Goal: Navigation & Orientation: Find specific page/section

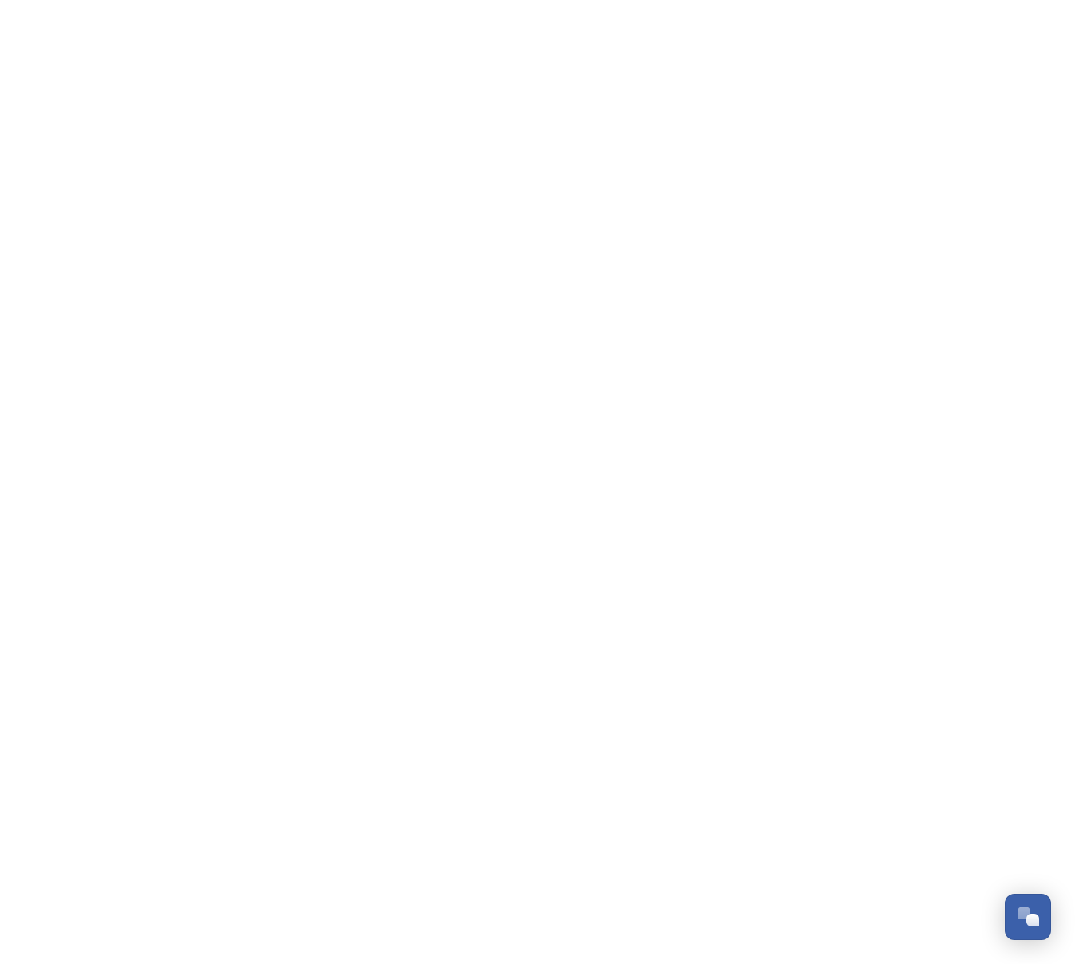
scroll to position [256, 0]
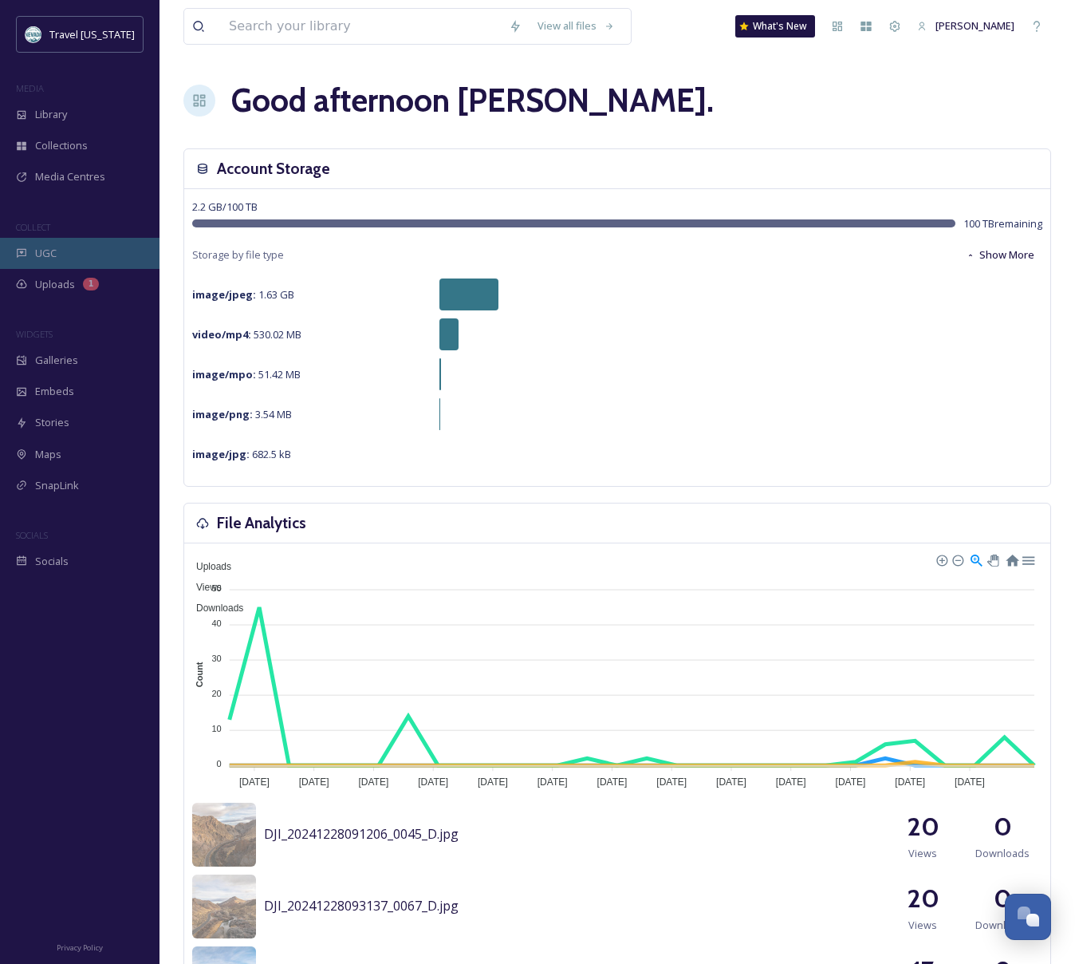
click at [84, 253] on div "UGC" at bounding box center [80, 253] width 160 height 31
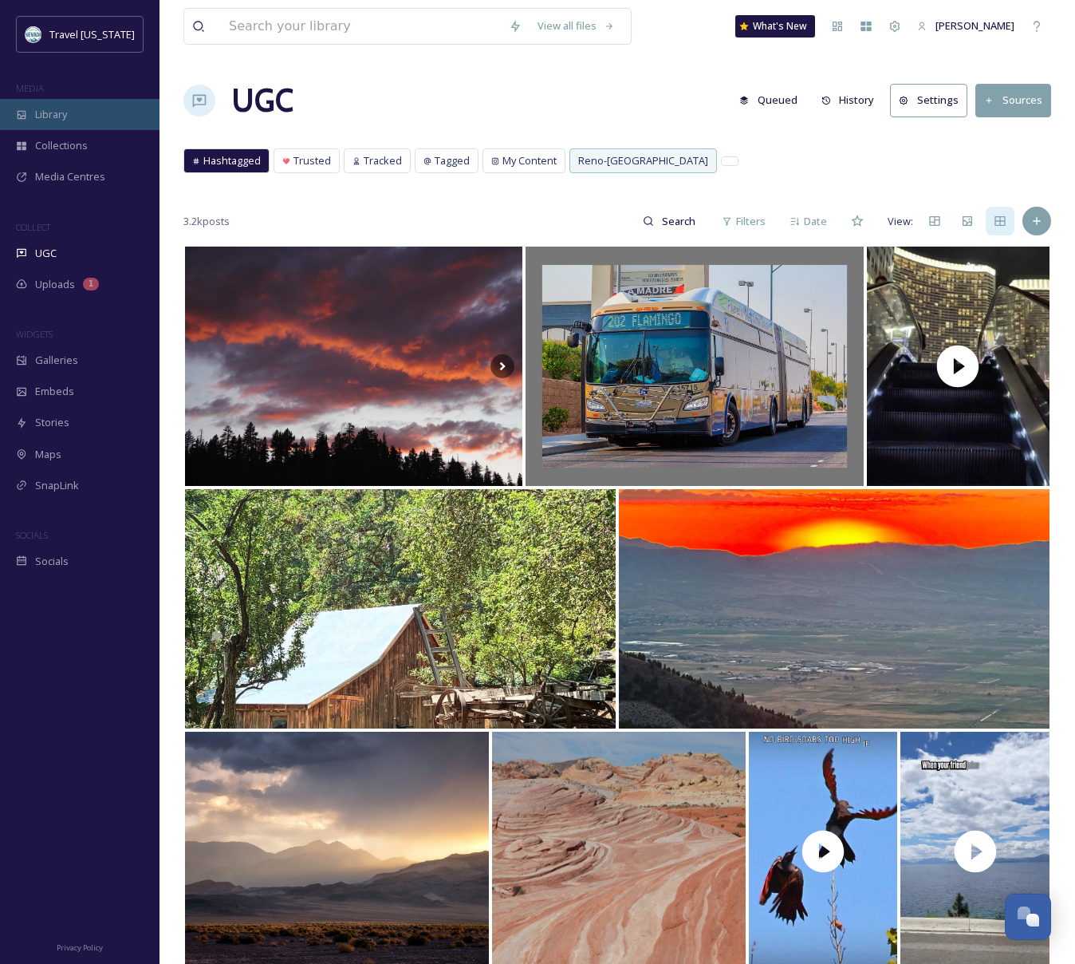
click at [113, 115] on div "Library" at bounding box center [80, 114] width 160 height 31
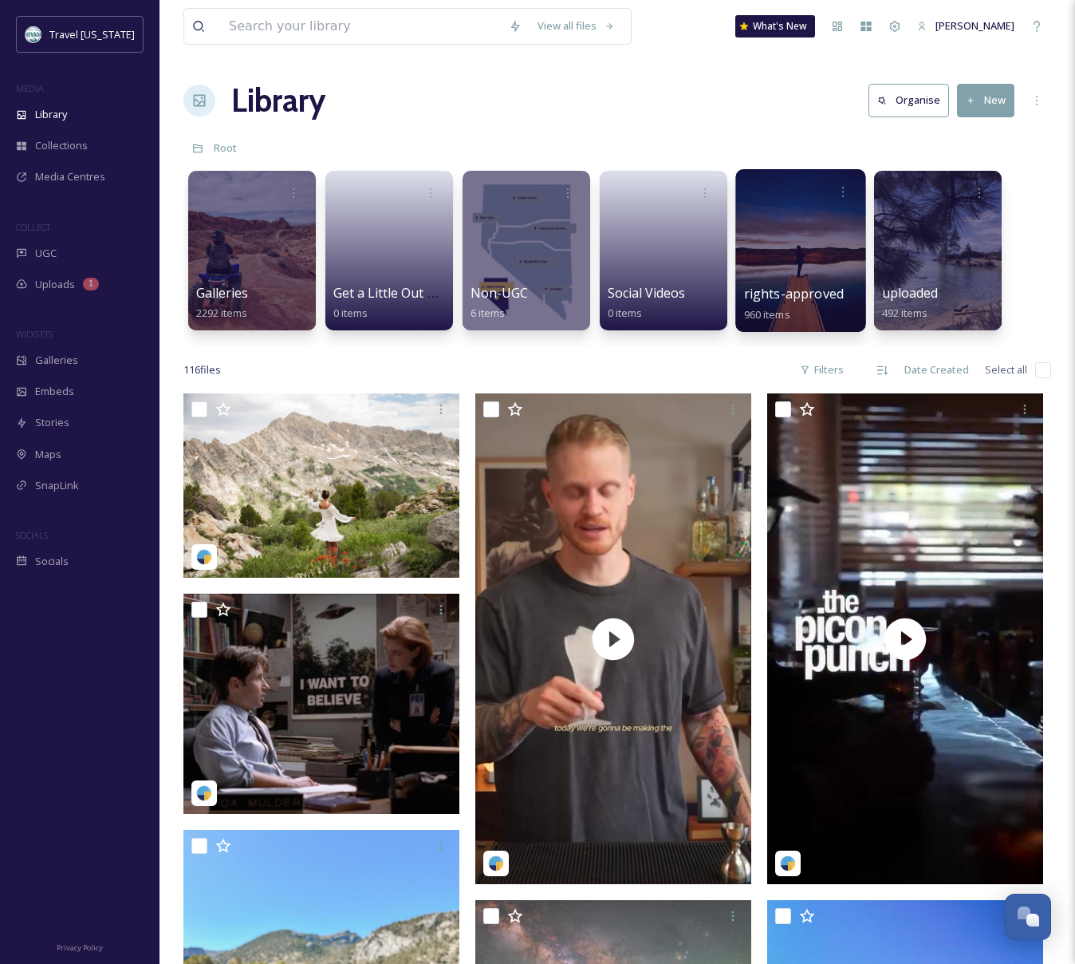
click at [784, 262] on div at bounding box center [801, 250] width 130 height 163
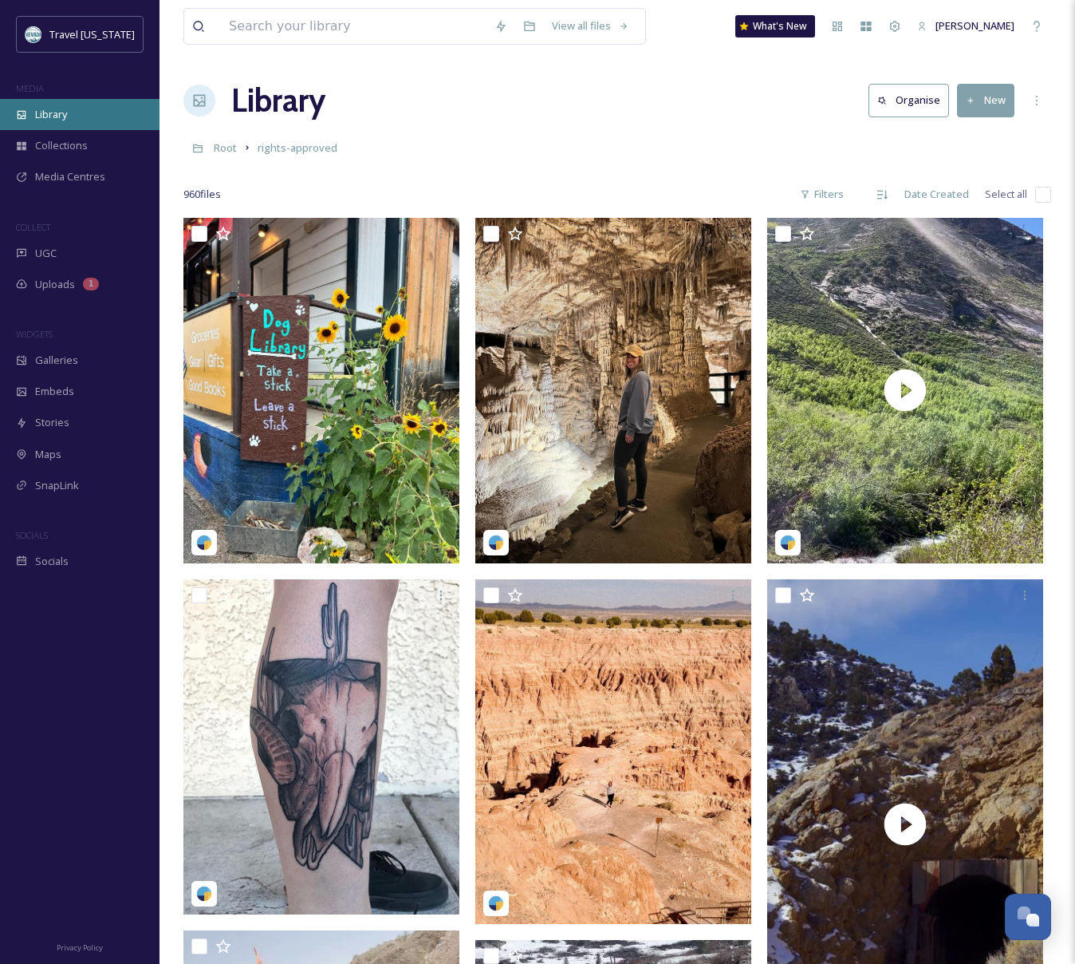
click at [69, 120] on div "Library" at bounding box center [80, 114] width 160 height 31
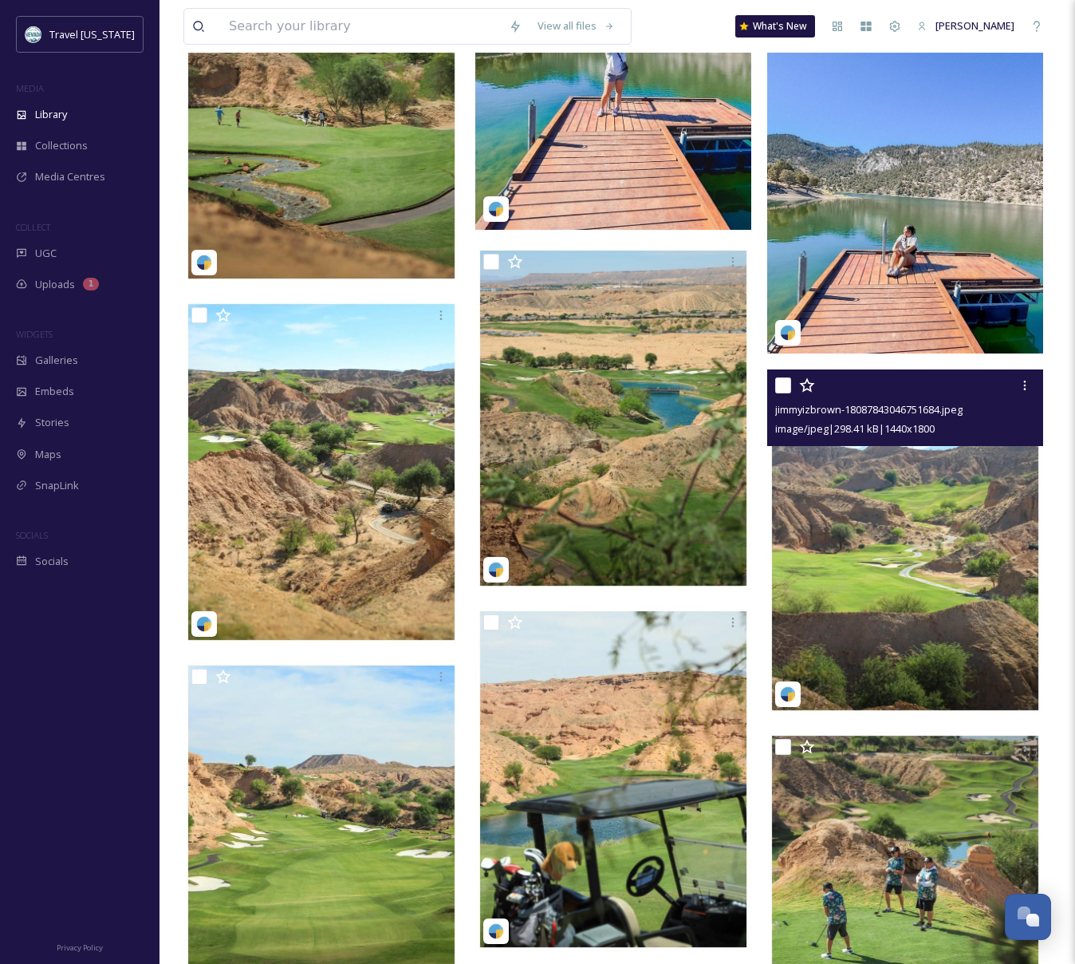
scroll to position [1287, 0]
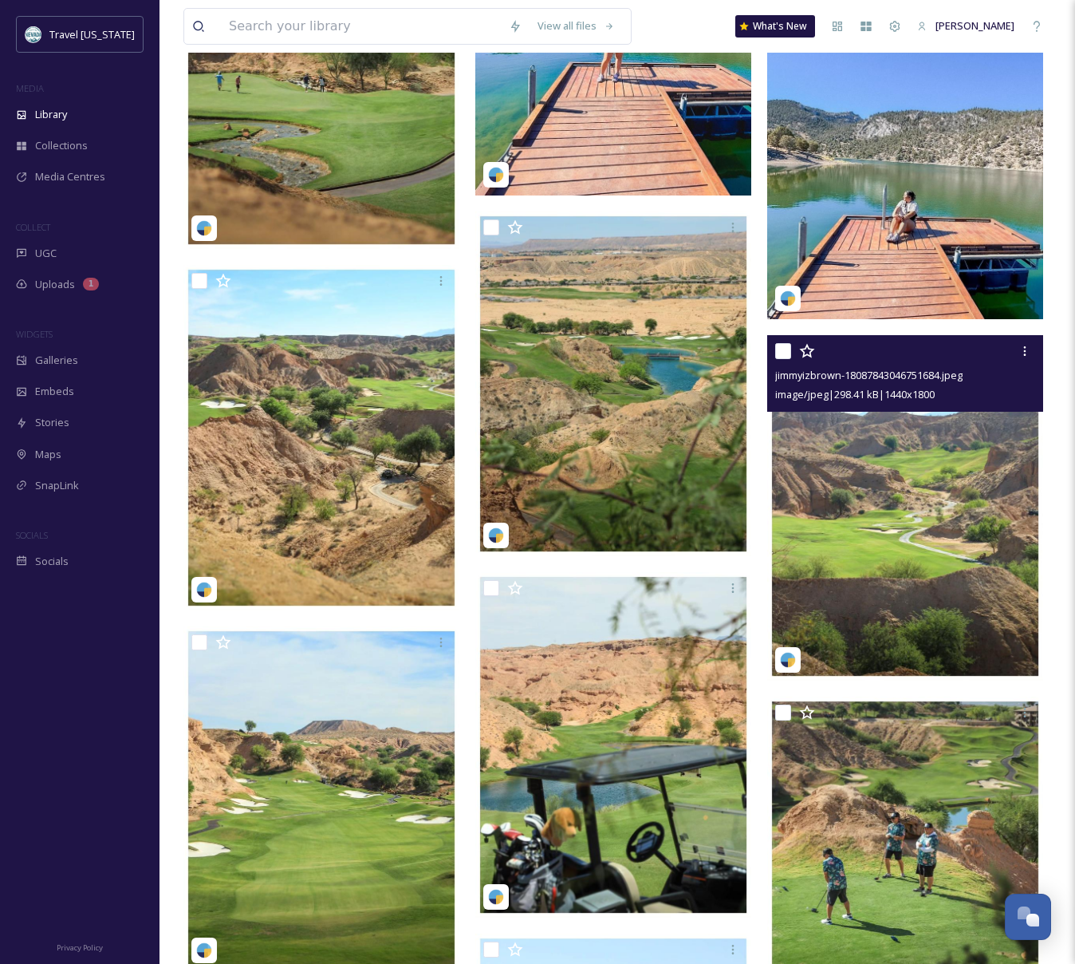
click at [842, 533] on img at bounding box center [905, 507] width 276 height 345
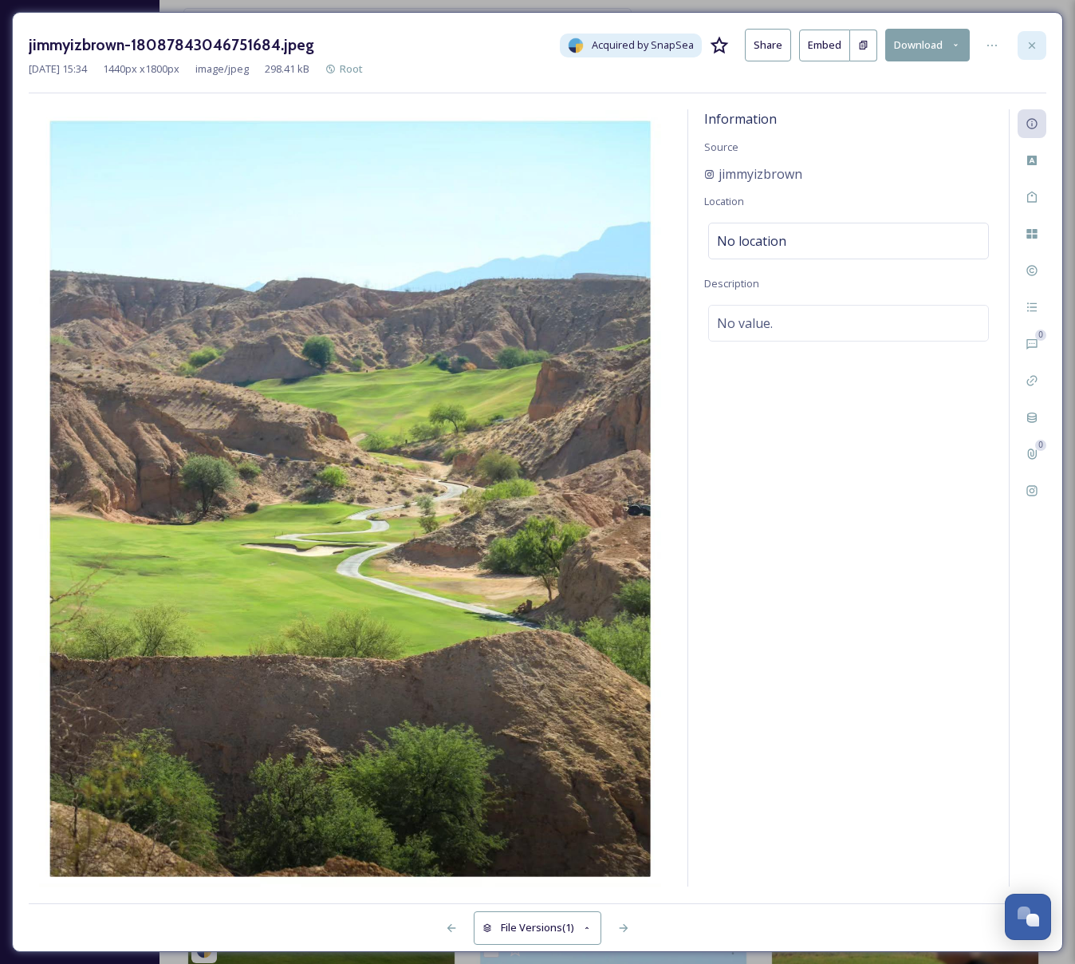
click at [1034, 40] on icon at bounding box center [1032, 45] width 13 height 13
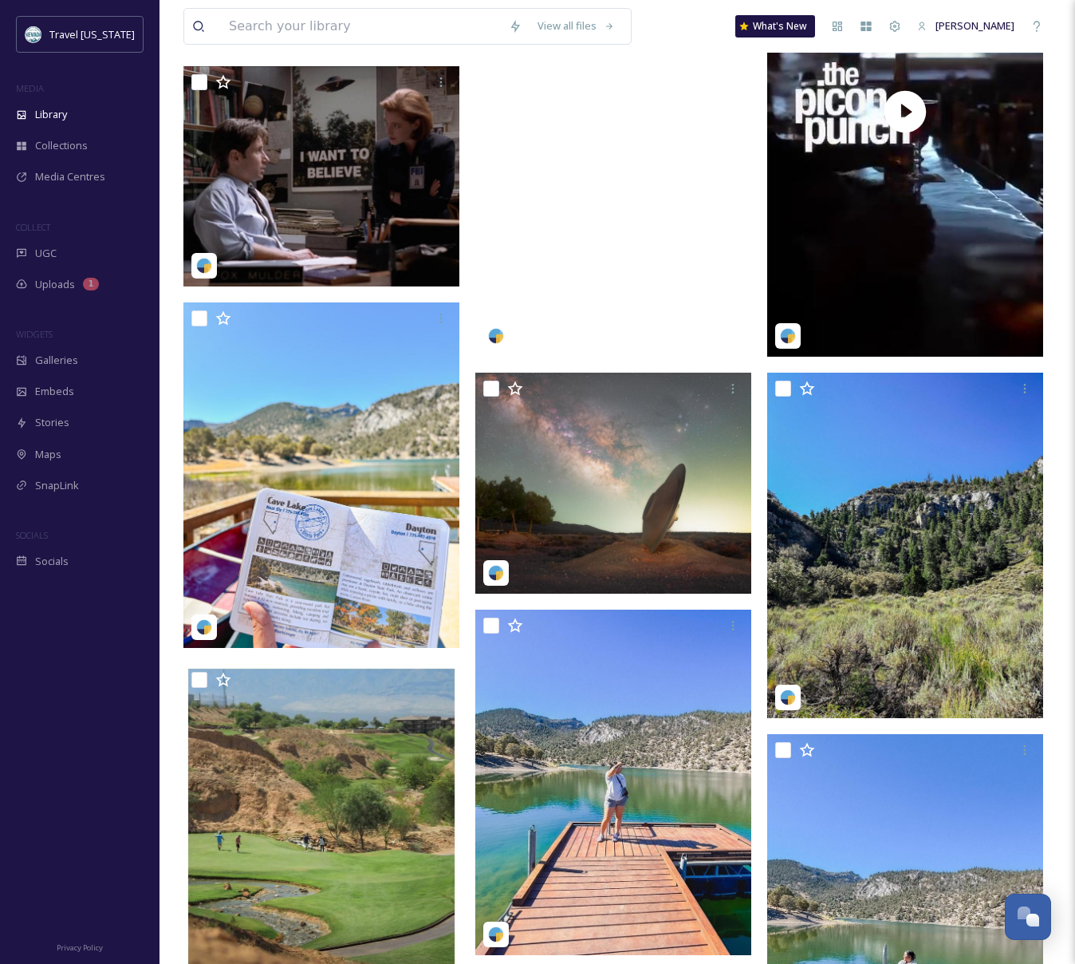
scroll to position [606, 0]
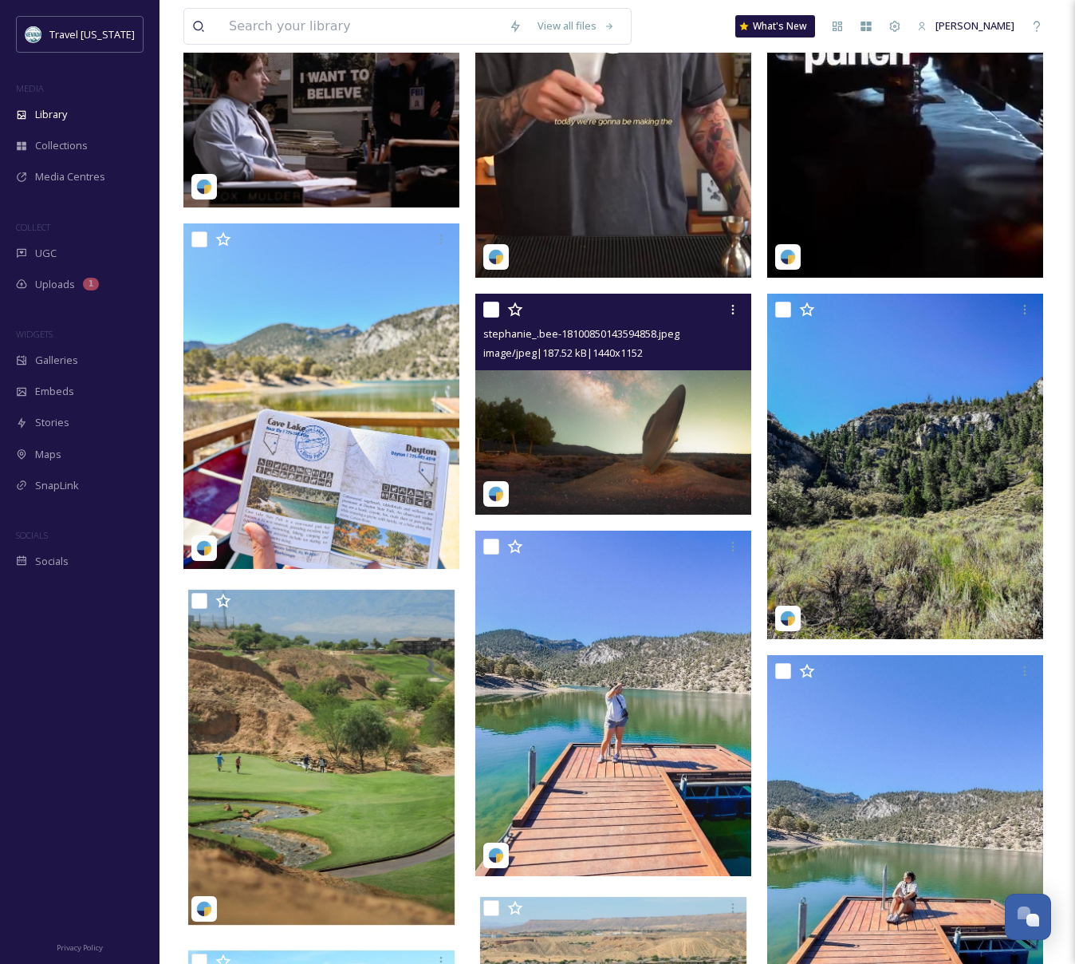
click at [650, 410] on img at bounding box center [613, 404] width 276 height 221
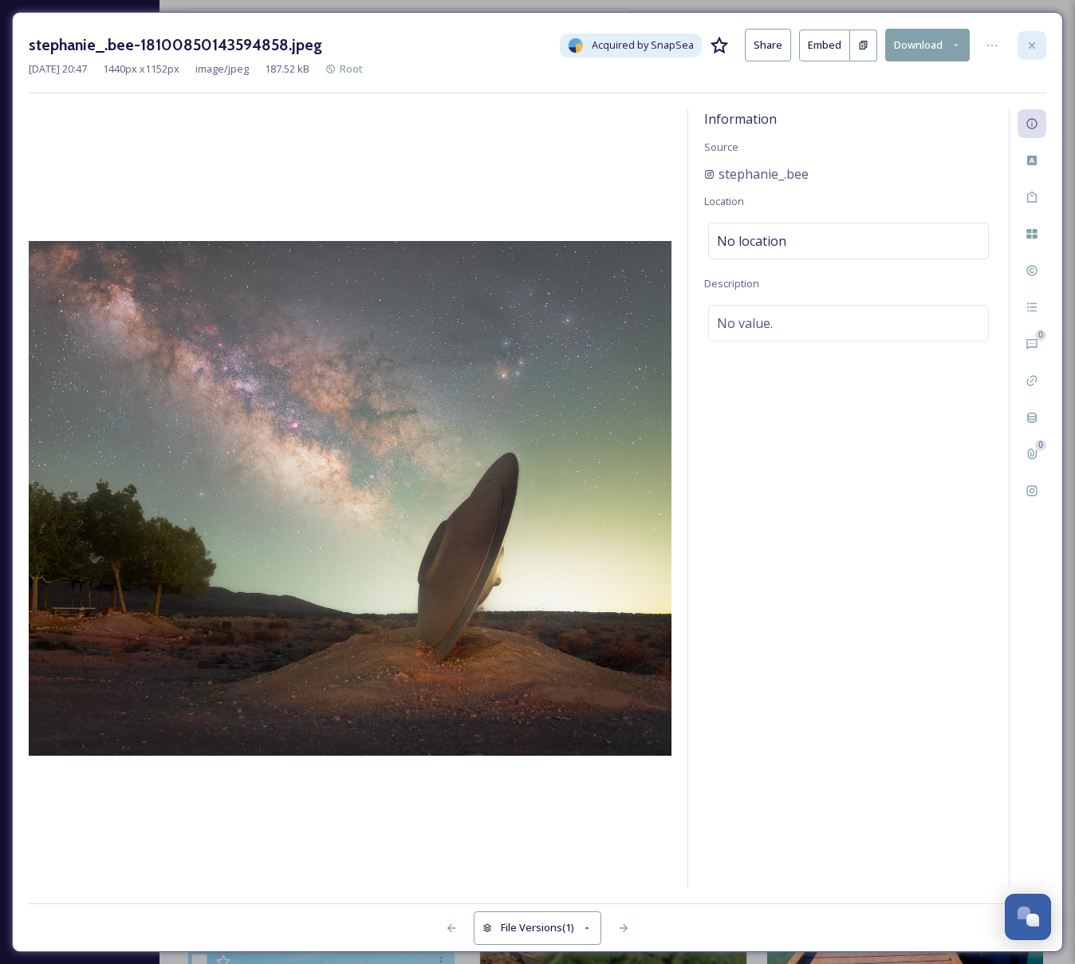
click at [1021, 44] on div at bounding box center [1032, 45] width 29 height 29
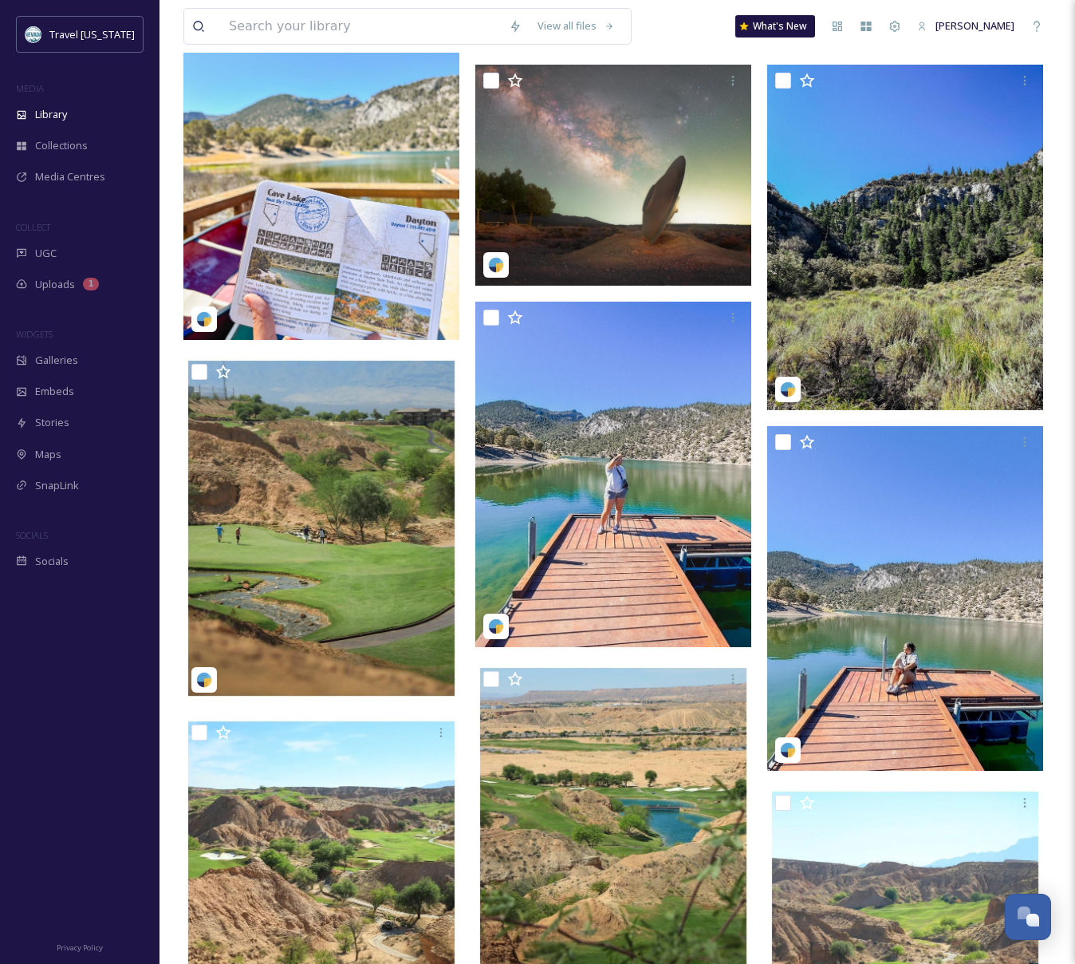
scroll to position [841, 0]
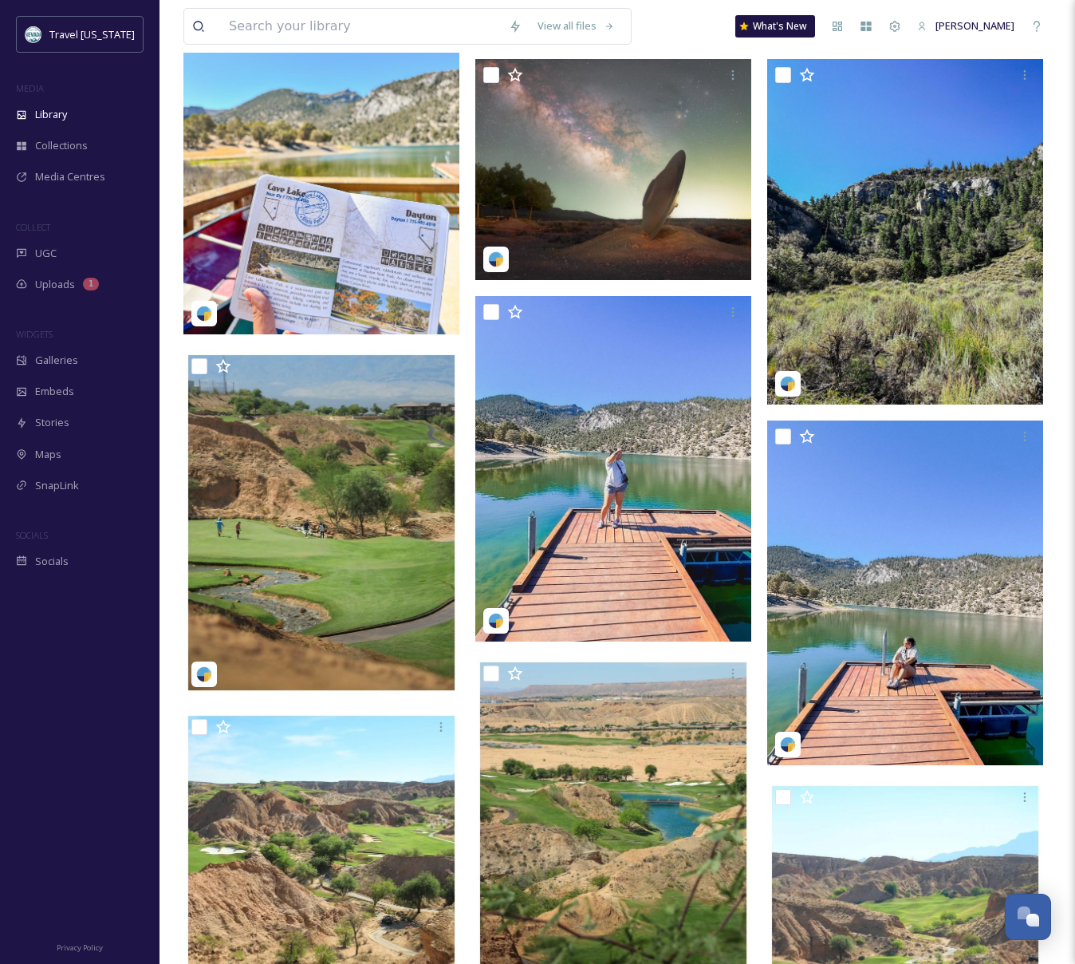
drag, startPoint x: 236, startPoint y: 704, endPoint x: 274, endPoint y: 688, distance: 40.7
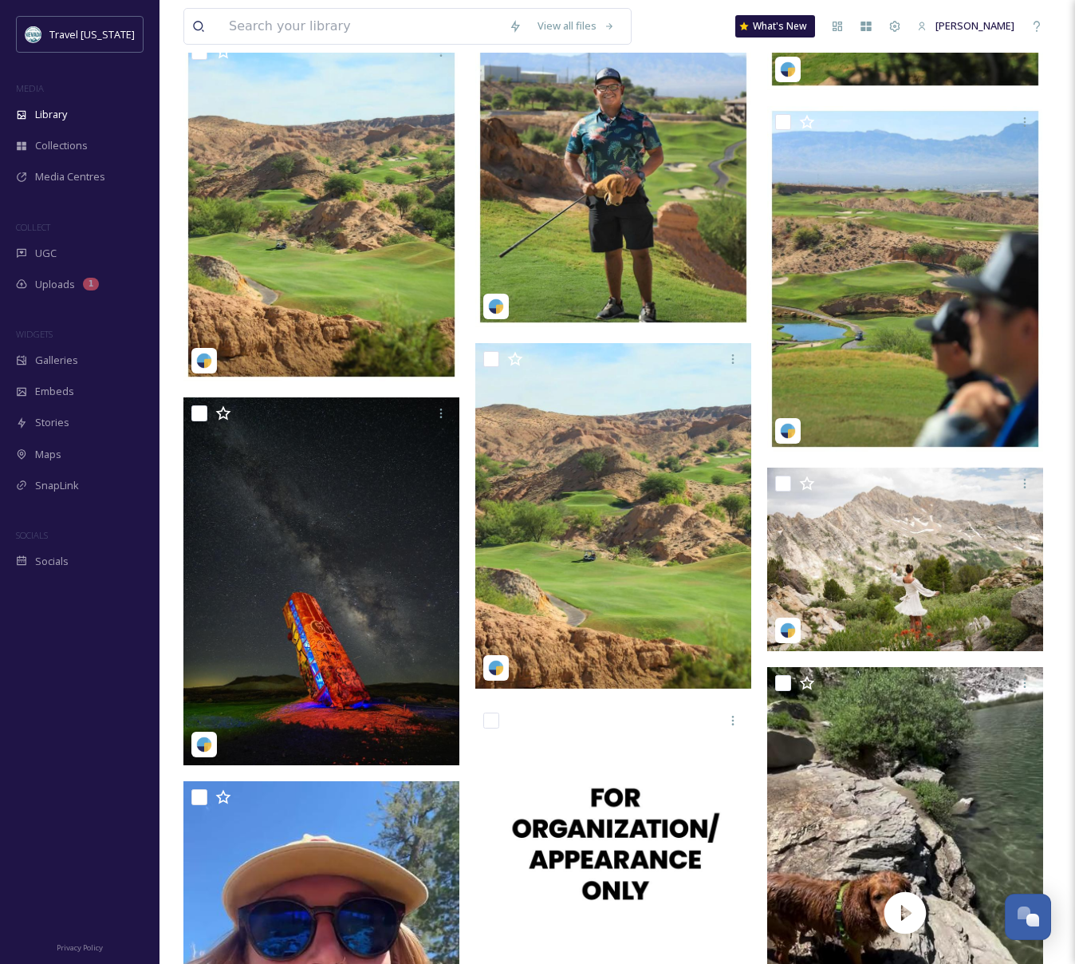
scroll to position [2225, 0]
